Goal: Task Accomplishment & Management: Use online tool/utility

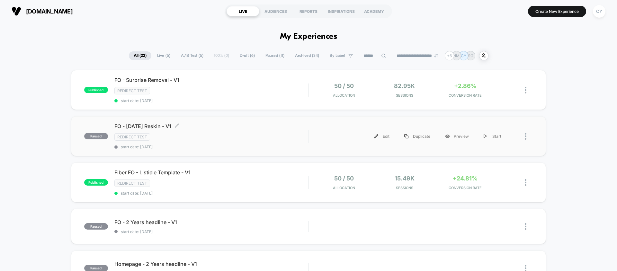
click at [197, 127] on span "FO - [DATE] Reskin - V1 Click to edit experience details" at bounding box center [211, 126] width 194 height 6
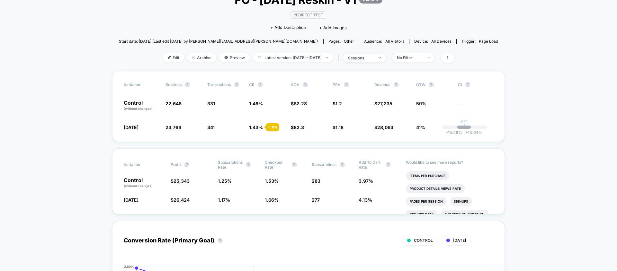
scroll to position [38, 0]
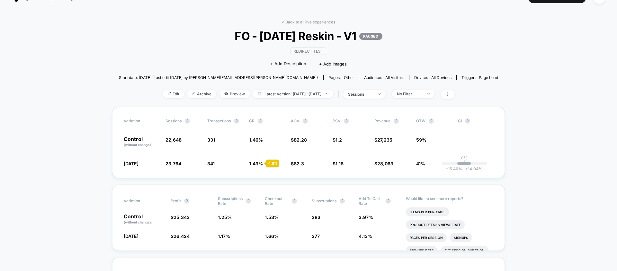
scroll to position [13, 0]
click at [462, 161] on p "0%" at bounding box center [464, 158] width 6 height 5
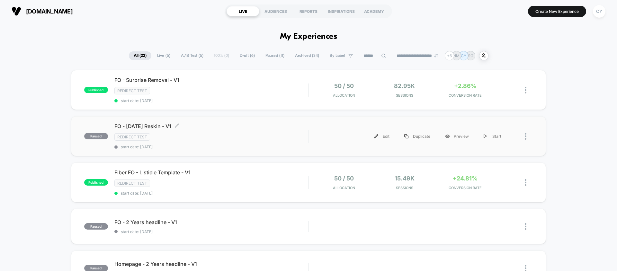
click at [243, 142] on div "FO - [DATE] Reskin - V1 Click to edit experience details Click to edit experien…" at bounding box center [211, 136] width 194 height 26
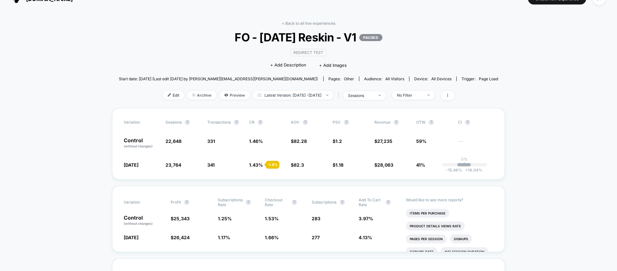
scroll to position [13, 0]
